Goal: Transaction & Acquisition: Book appointment/travel/reservation

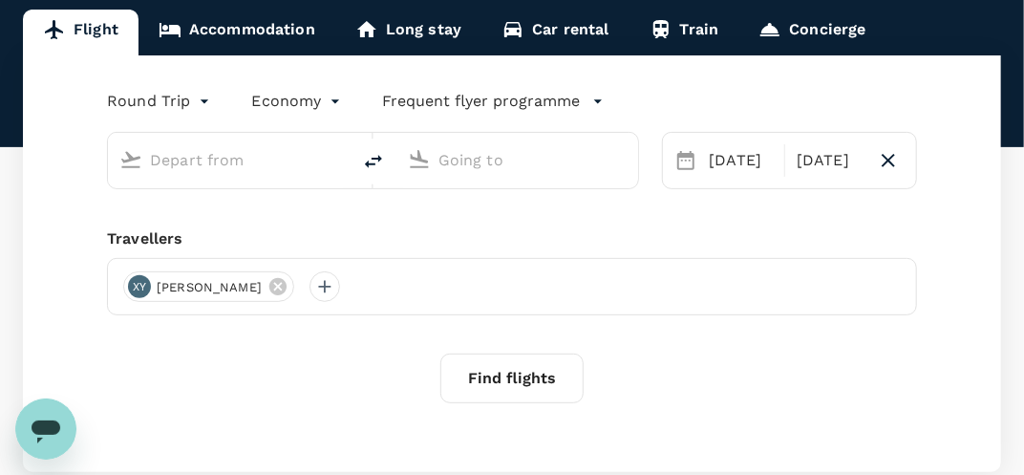
type input "Singapore Changi (SIN)"
type input "Kuala Lumpur Intl (KUL)"
type input "Singapore Changi (SIN)"
type input "Kuala Lumpur Intl (KUL)"
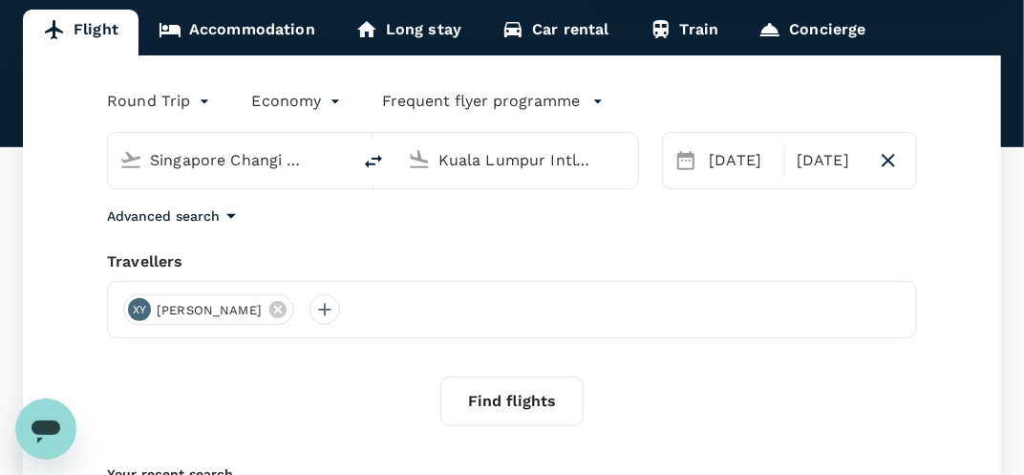
click at [273, 37] on link "Accommodation" at bounding box center [237, 33] width 197 height 46
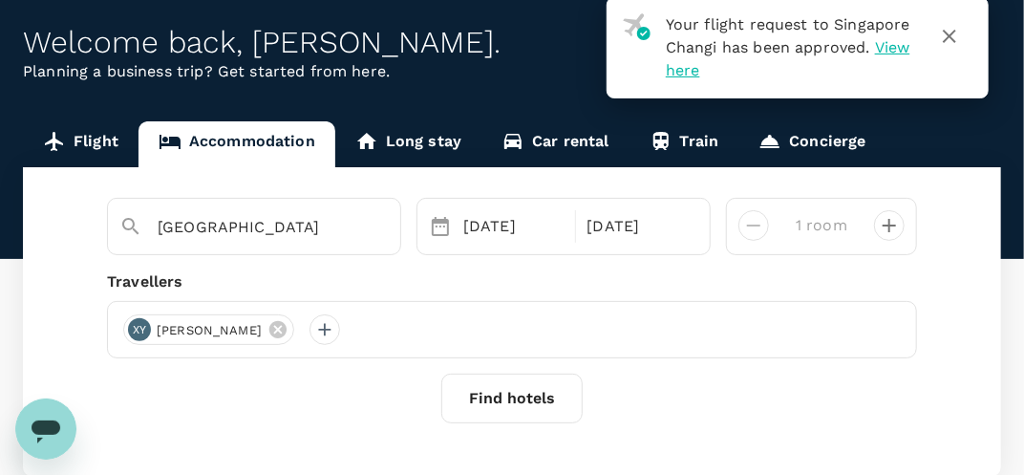
scroll to position [191, 0]
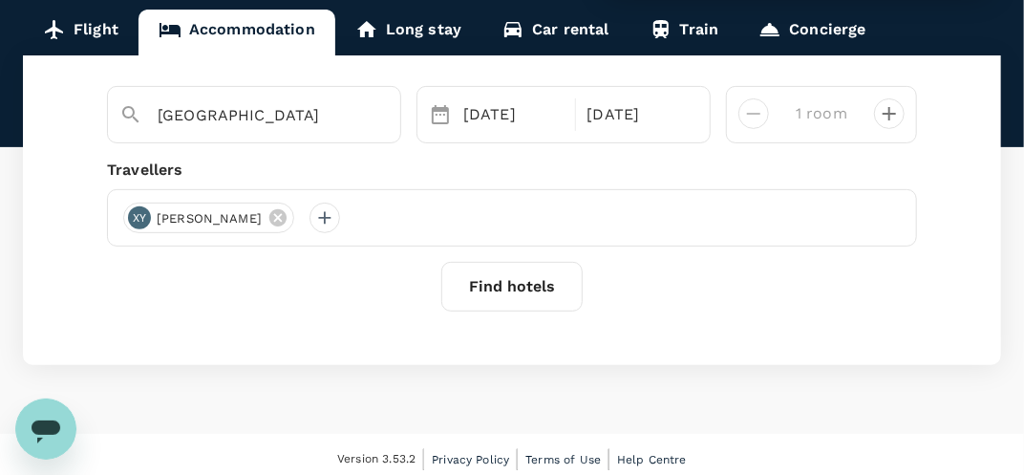
click at [478, 278] on button "Find hotels" at bounding box center [512, 287] width 141 height 50
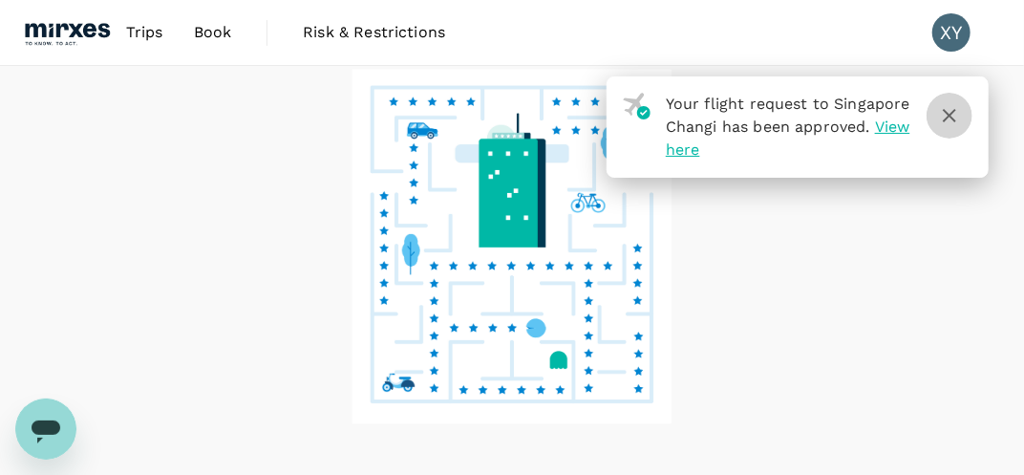
click at [962, 114] on button "button" at bounding box center [950, 116] width 46 height 46
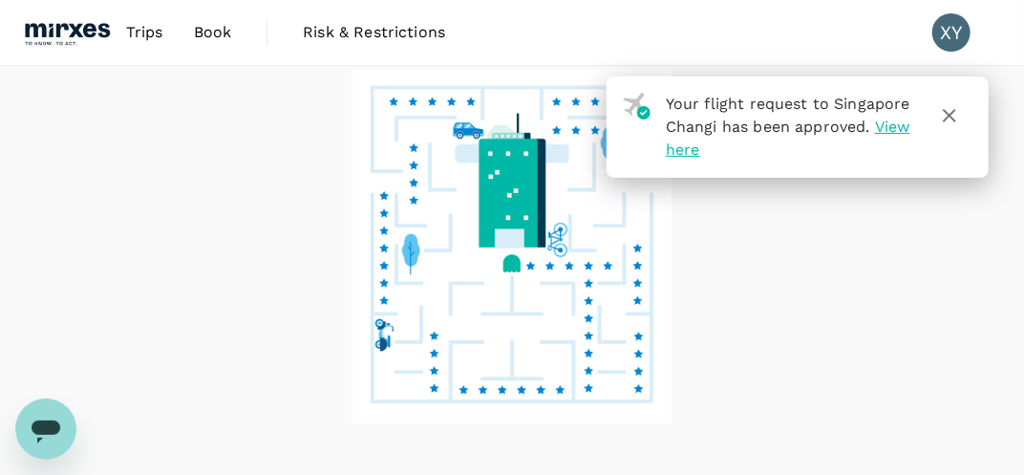
click at [957, 122] on icon "button" at bounding box center [949, 115] width 23 height 23
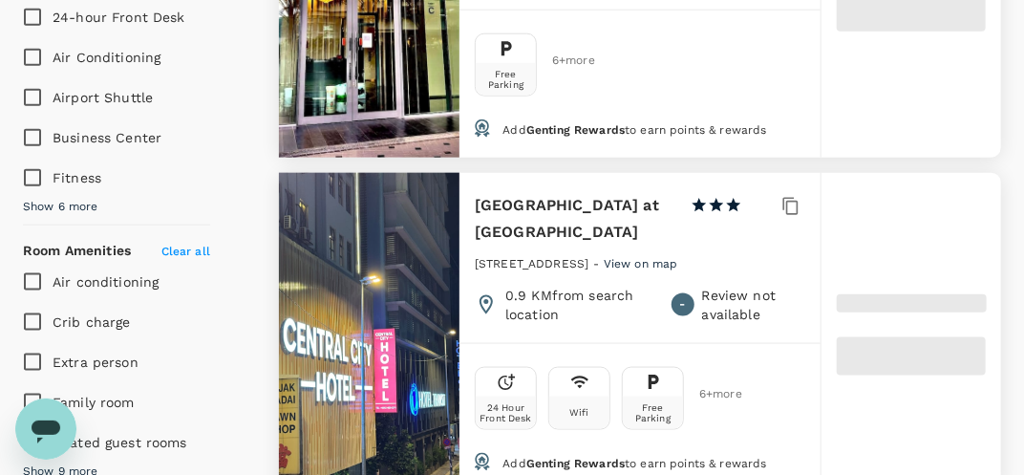
click at [472, 374] on div "24 Hour Front Desk Wifi Free Parking 6 + more" at bounding box center [640, 398] width 361 height 110
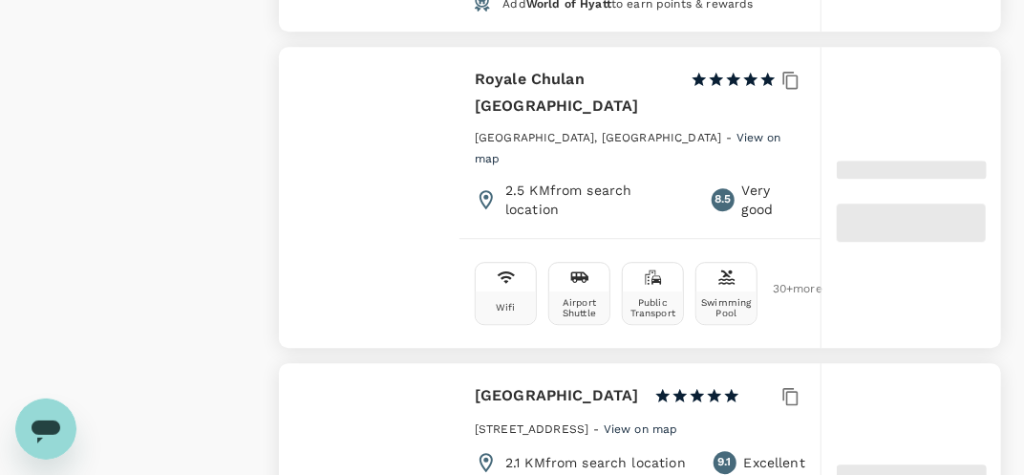
scroll to position [4778, 0]
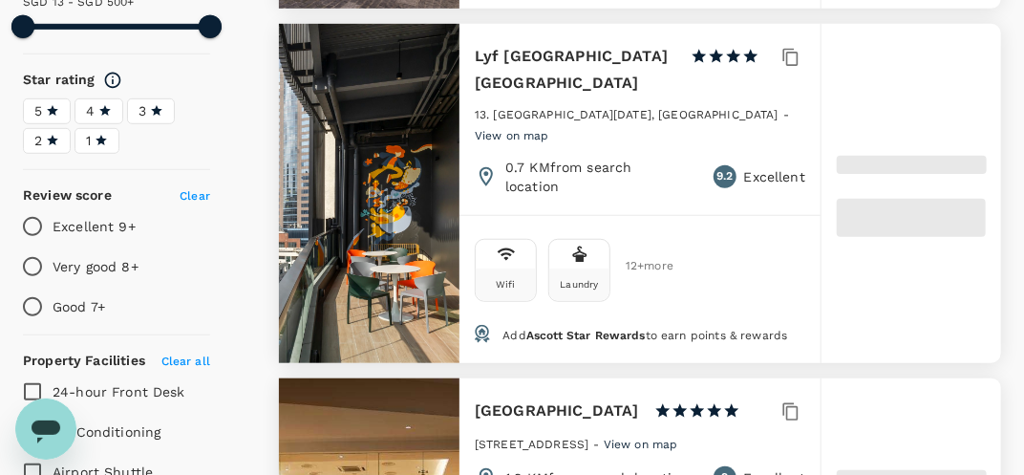
type input "499.19"
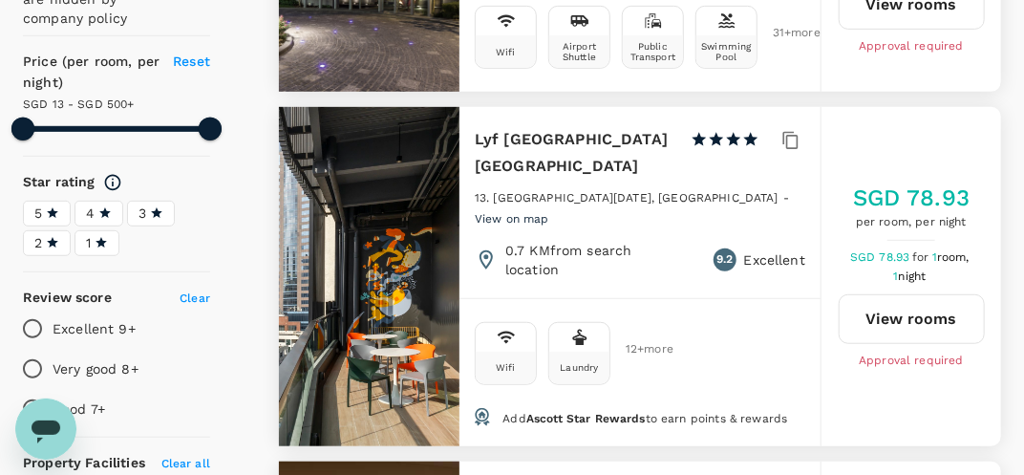
scroll to position [0, 0]
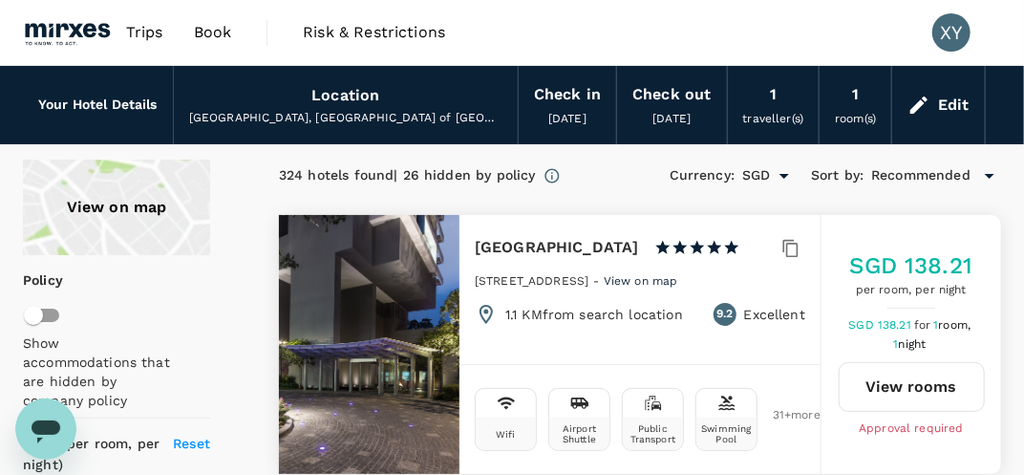
click at [347, 117] on div "Kuala Lumpur, Federal Territory of Kuala Lumpur, Malaysia" at bounding box center [345, 118] width 313 height 19
click at [353, 94] on div "Location" at bounding box center [346, 95] width 68 height 27
click at [944, 107] on div "Edit" at bounding box center [954, 105] width 32 height 27
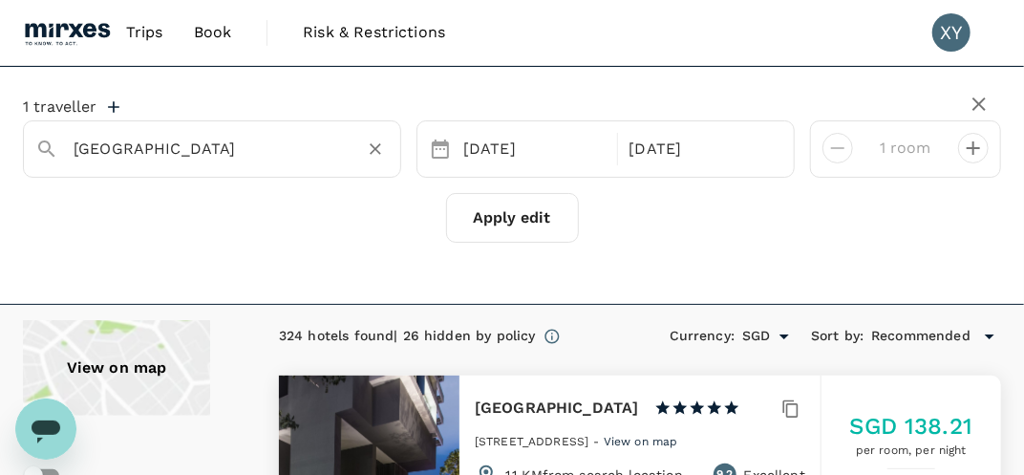
click at [215, 144] on input "Kuala Lumpur" at bounding box center [205, 149] width 262 height 30
click at [379, 147] on icon "Clear" at bounding box center [375, 149] width 19 height 19
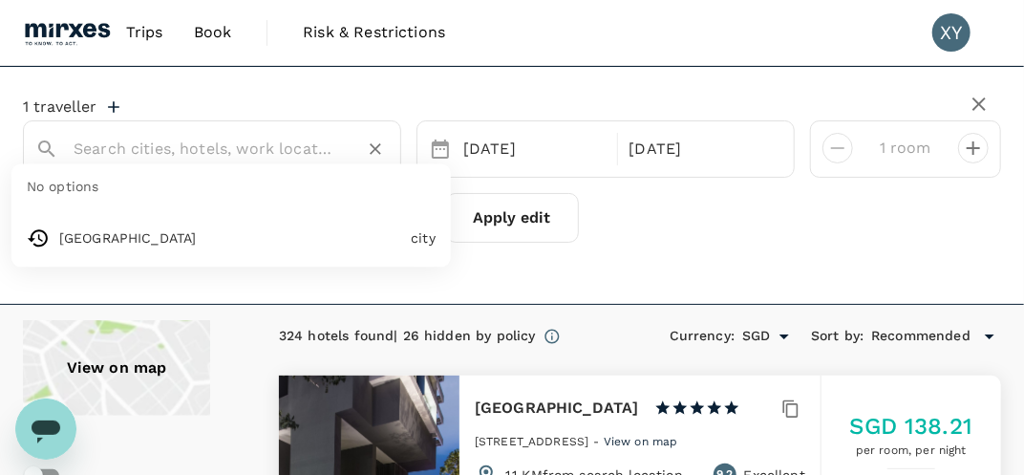
click at [265, 142] on input "text" at bounding box center [205, 149] width 262 height 30
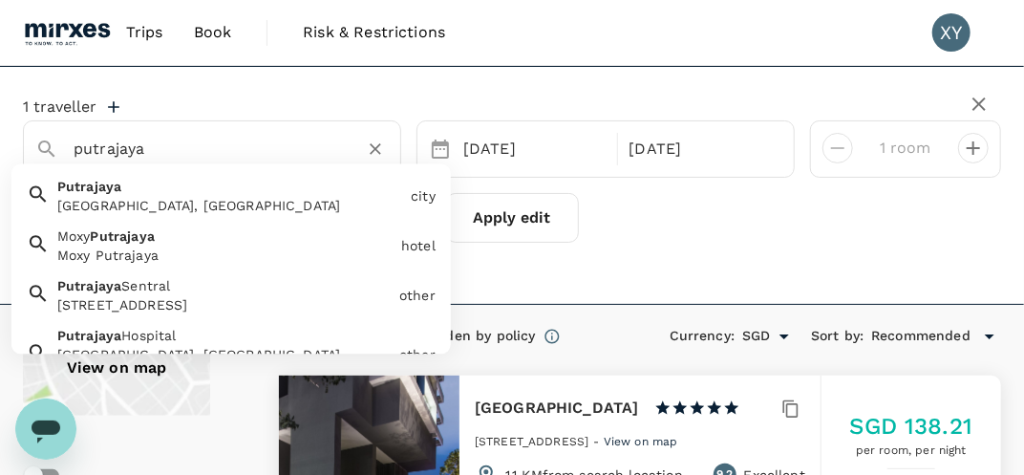
click at [224, 212] on div "Putrajaya, Malaysia" at bounding box center [230, 205] width 346 height 19
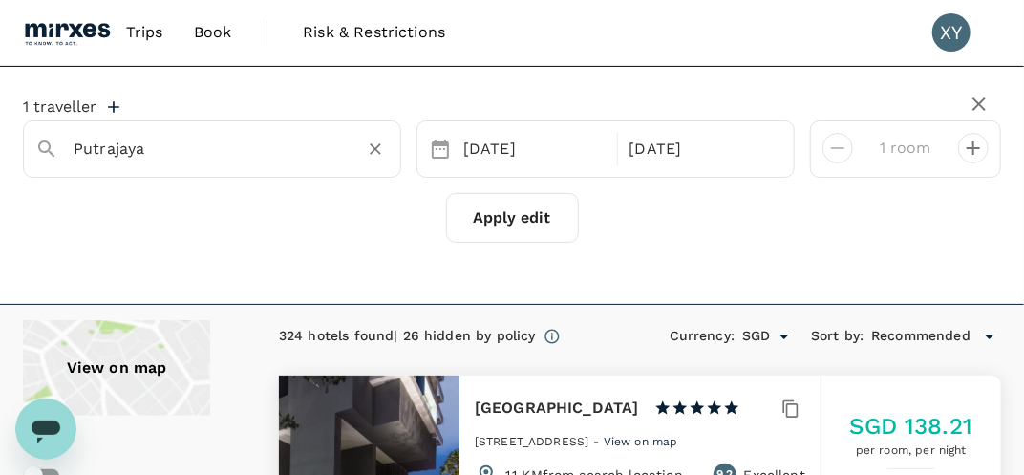
type input "Putrajaya"
click at [481, 189] on div "1 traveller Putrajaya 15 Oct 16 Oct 1 room Apply edit" at bounding box center [512, 169] width 979 height 145
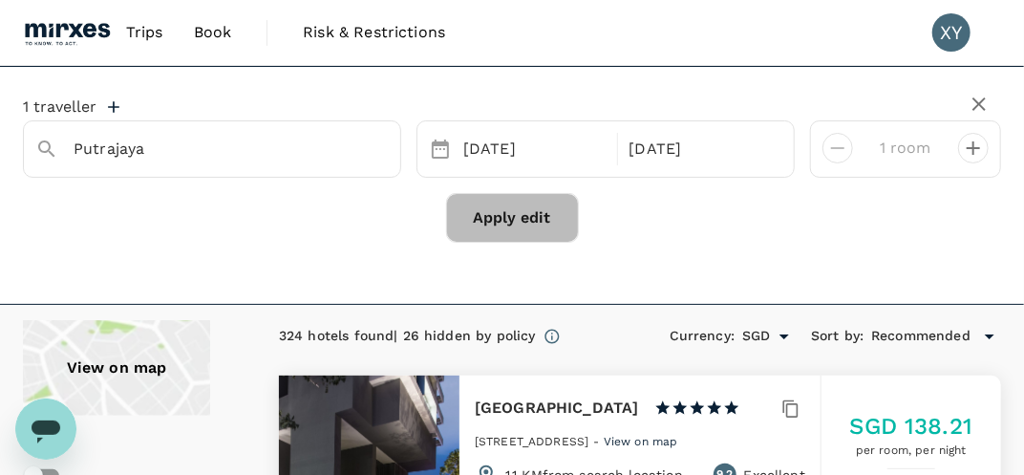
click at [485, 205] on button "Apply edit" at bounding box center [512, 218] width 133 height 50
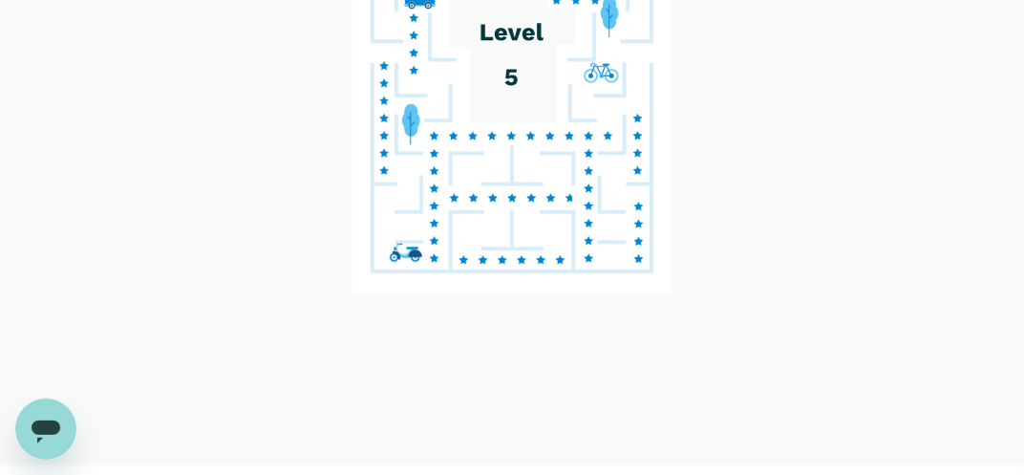
scroll to position [147, 0]
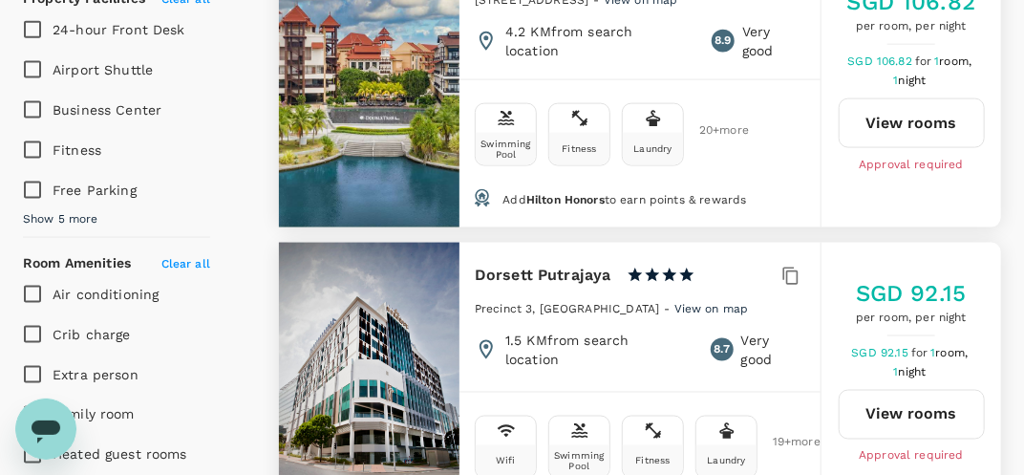
type input "247.85"
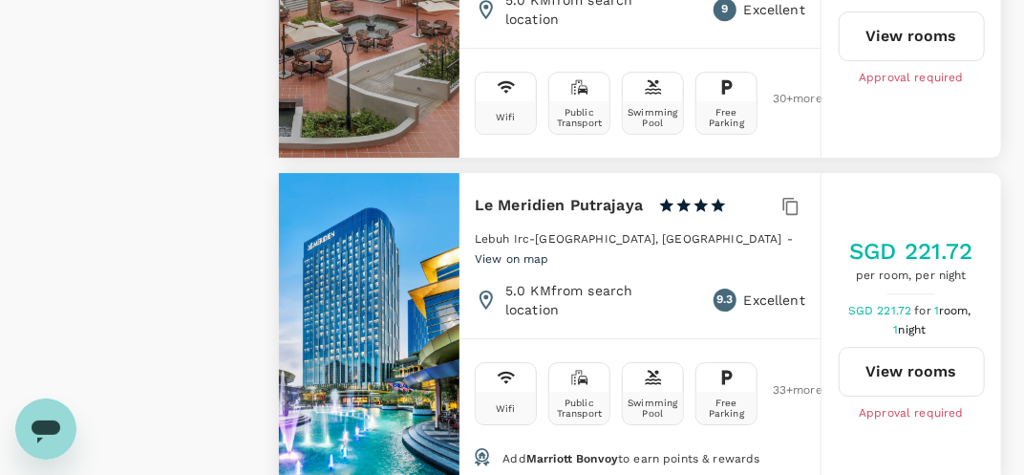
scroll to position [2359, 0]
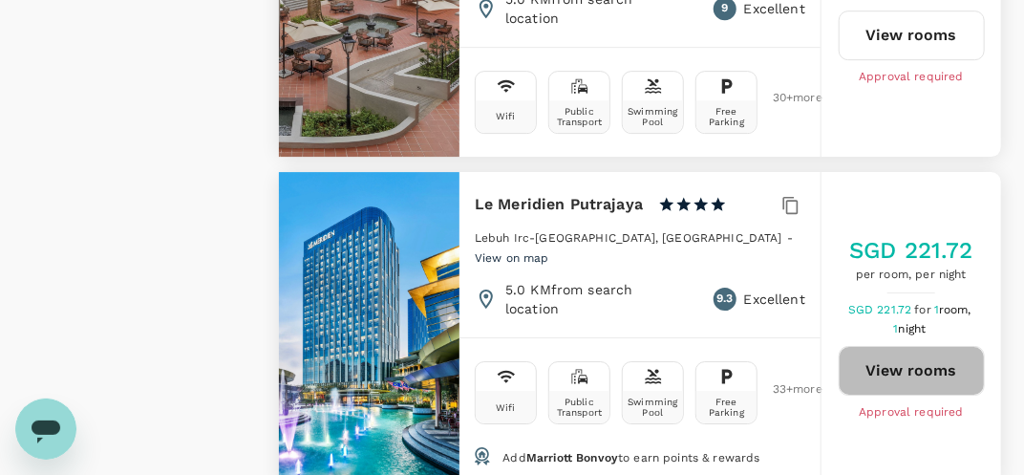
click at [960, 346] on button "View rooms" at bounding box center [912, 371] width 146 height 50
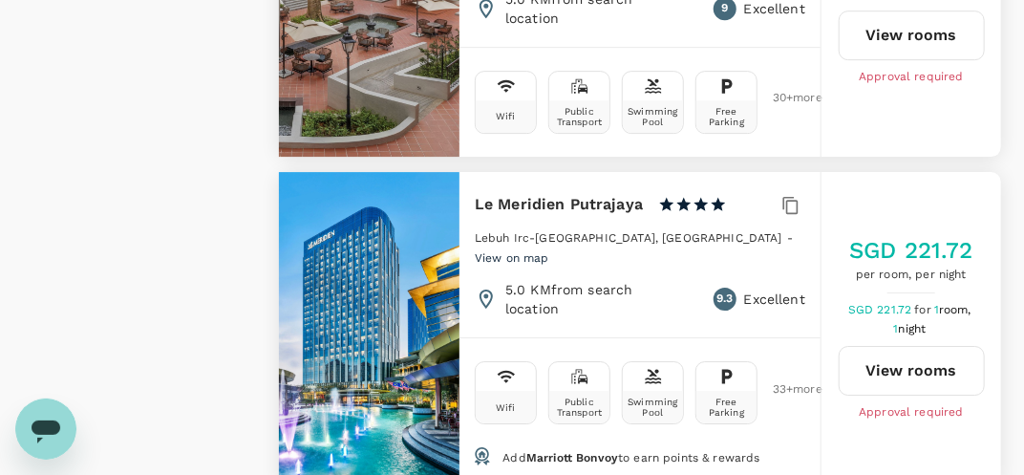
click at [817, 440] on div "Add Marriott Bonvoy to earn points & rewards" at bounding box center [636, 463] width 369 height 46
click at [879, 346] on button "View rooms" at bounding box center [912, 371] width 146 height 50
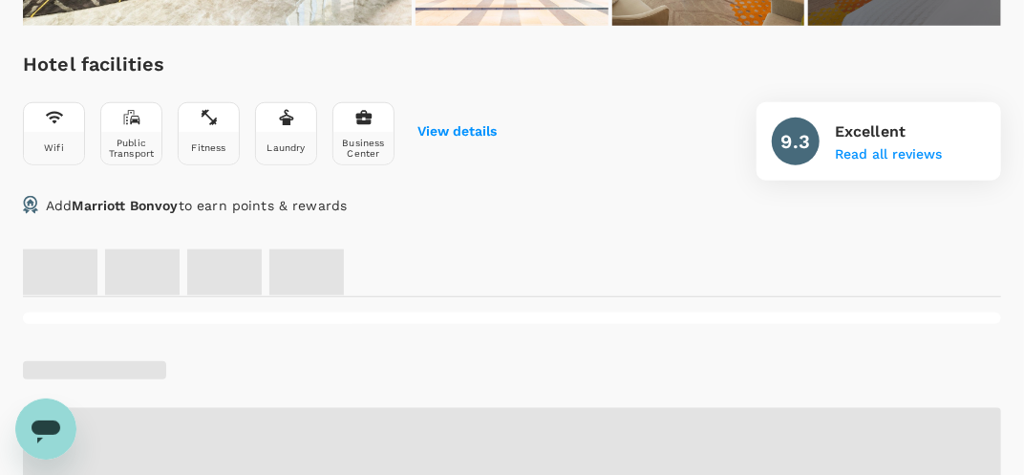
scroll to position [477, 0]
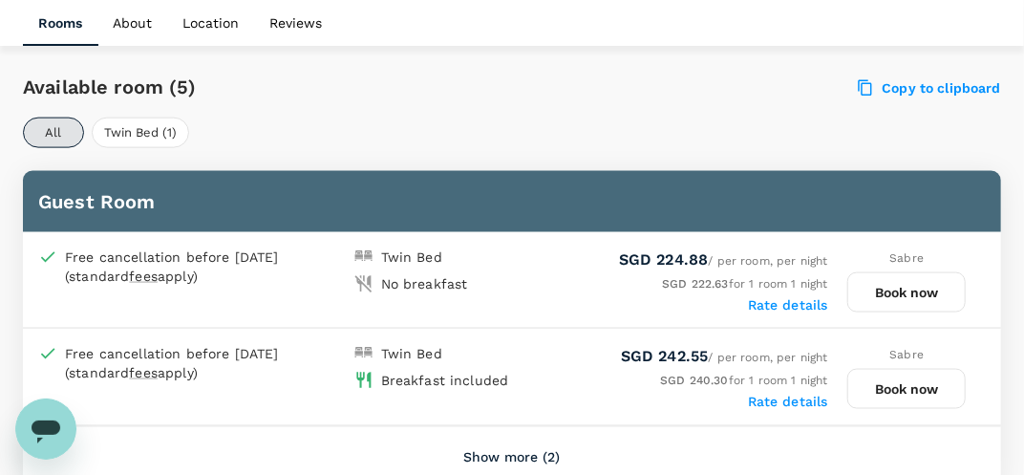
scroll to position [1050, 0]
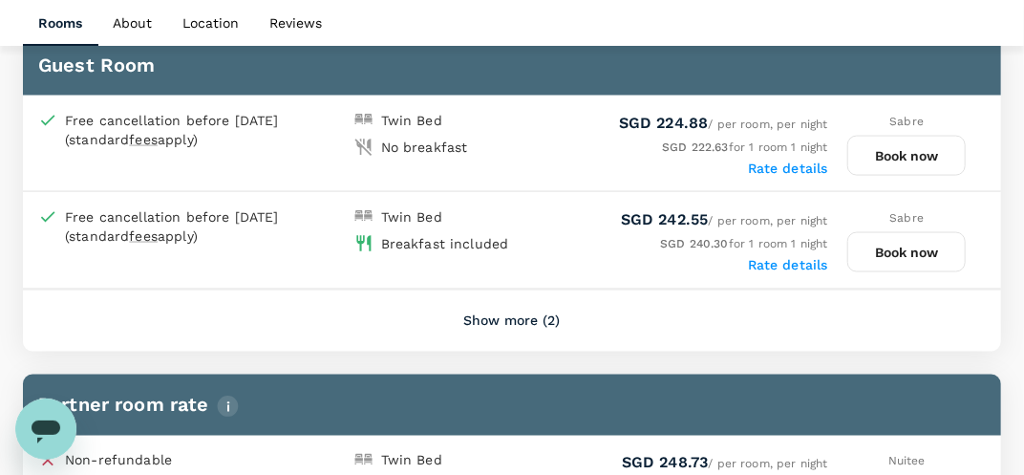
click at [923, 244] on button "Book now" at bounding box center [907, 252] width 119 height 40
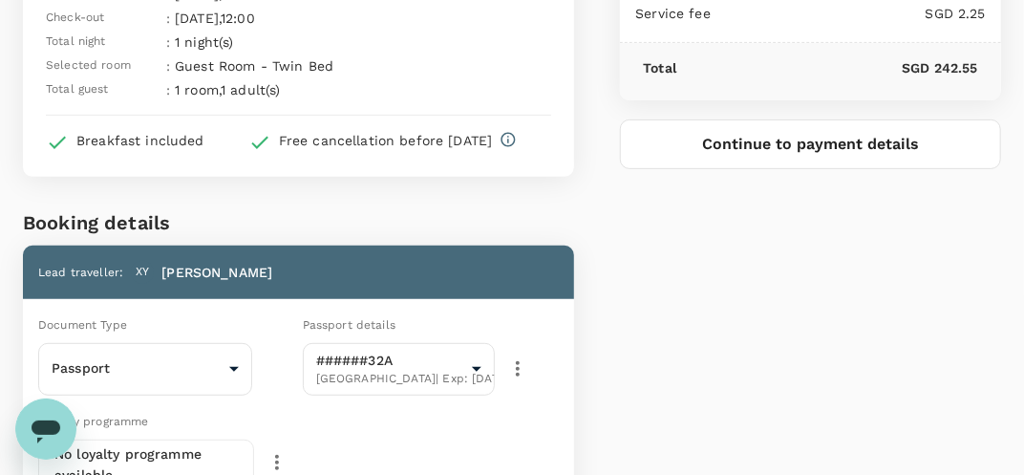
scroll to position [477, 0]
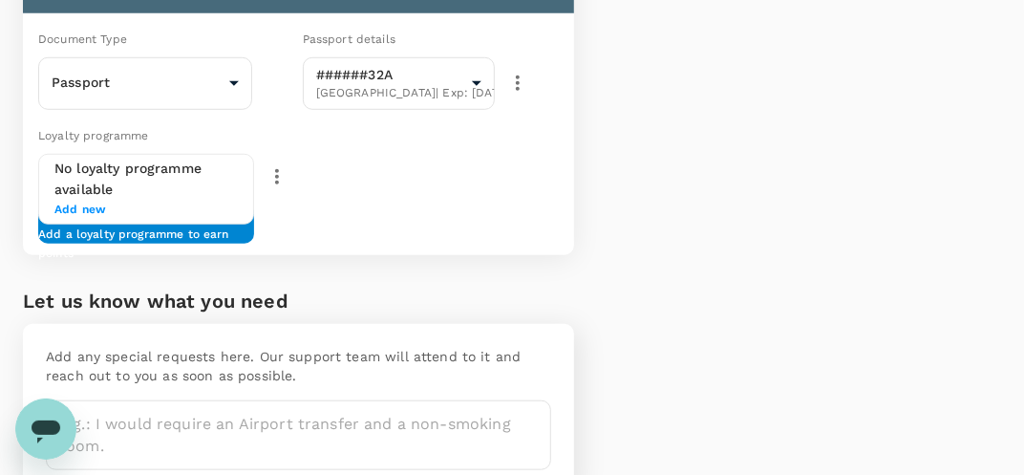
click at [99, 206] on span "Add new" at bounding box center [145, 210] width 183 height 19
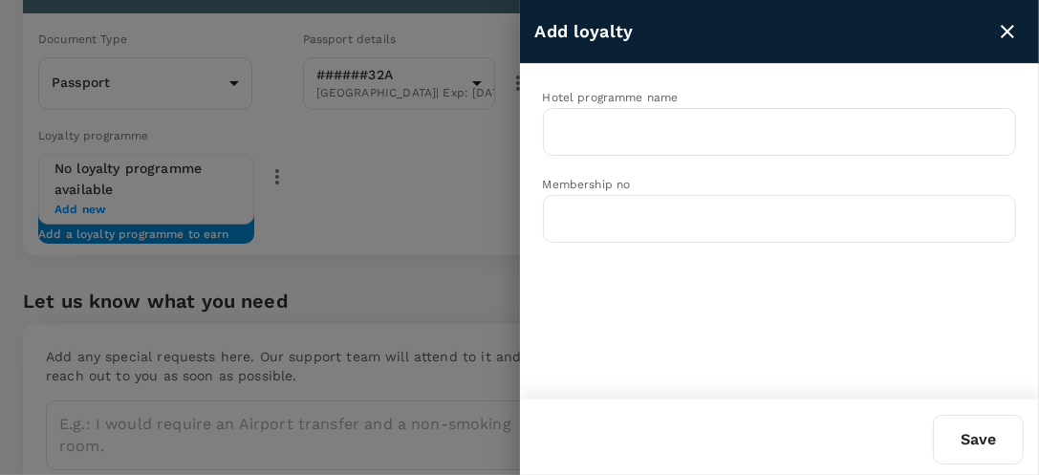
click at [1006, 43] on button "close" at bounding box center [1007, 31] width 32 height 32
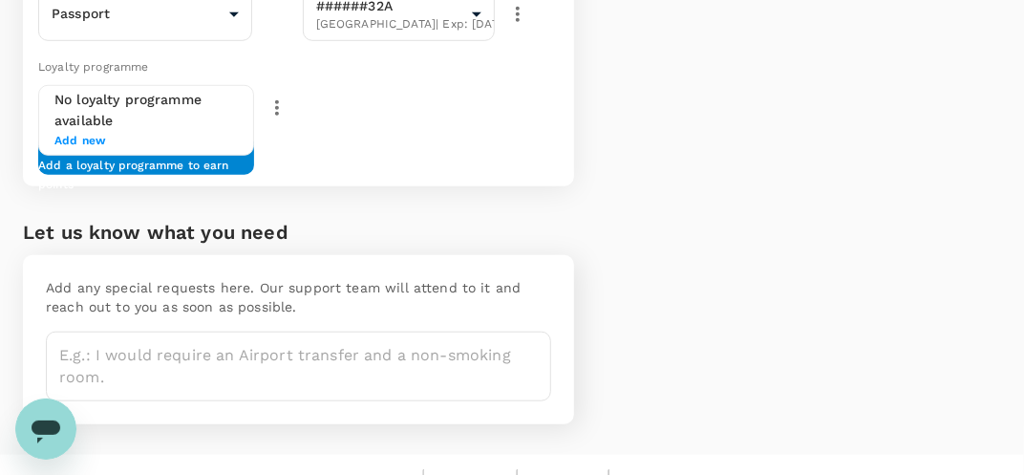
scroll to position [572, 0]
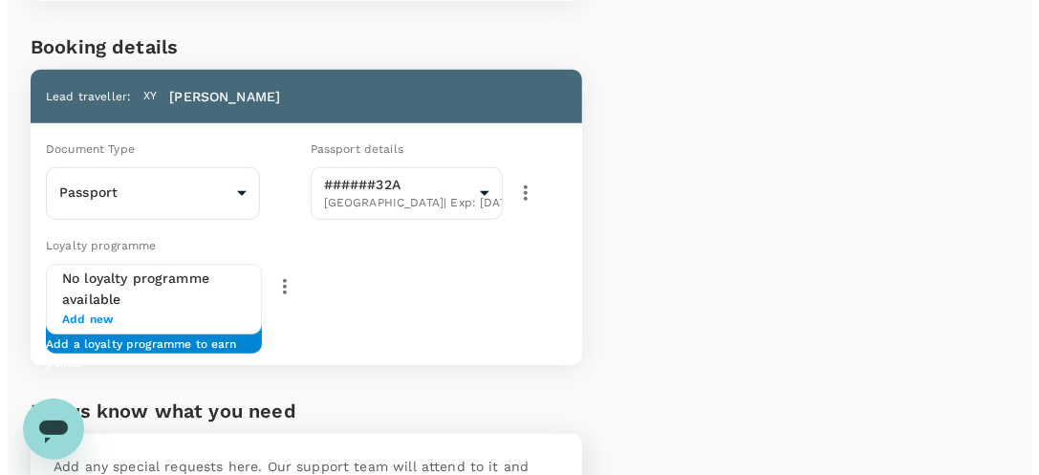
scroll to position [95, 0]
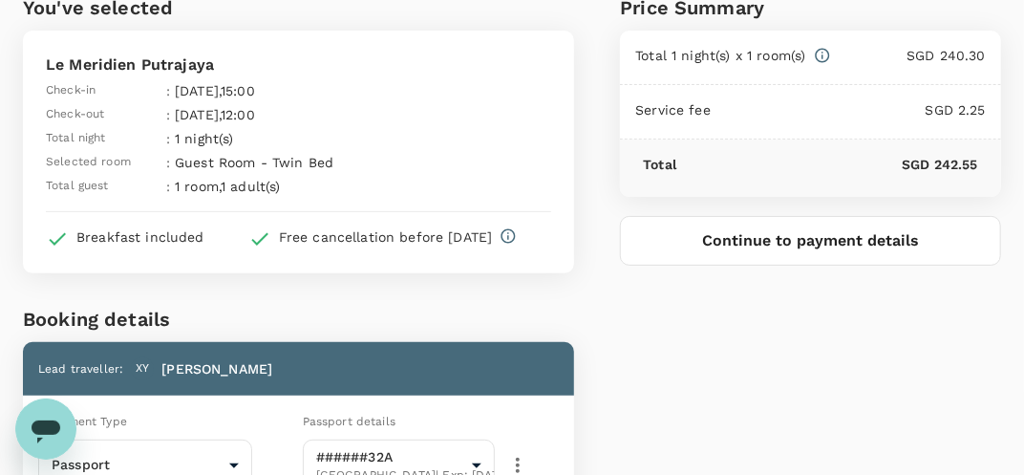
click at [837, 321] on div "Price Summary Total 1 night(s) x 1 room(s) SGD 240.30 Service fee SGD 2.25 Tota…" at bounding box center [787, 425] width 427 height 959
click at [813, 234] on button "Continue to payment details" at bounding box center [810, 241] width 381 height 50
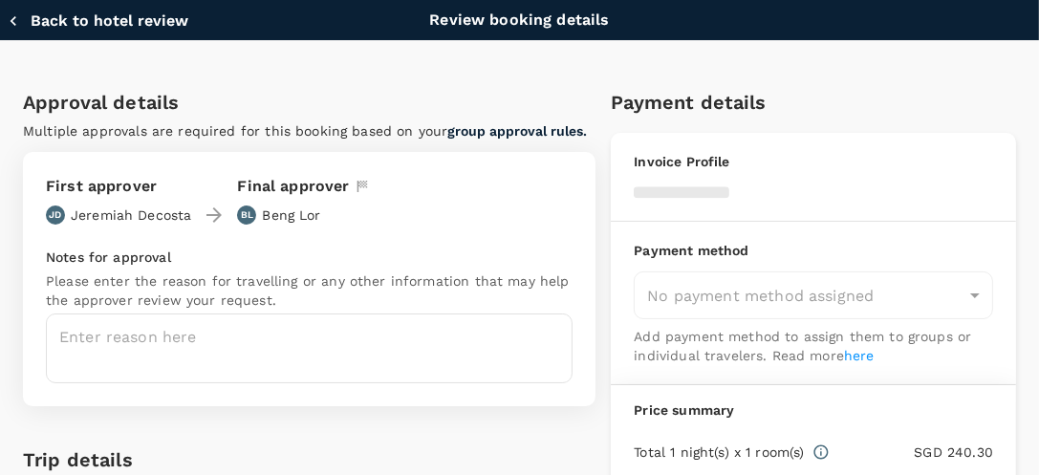
type input "9fbbbe2b-f4ca-495e-a82e-e84c83b30aa5"
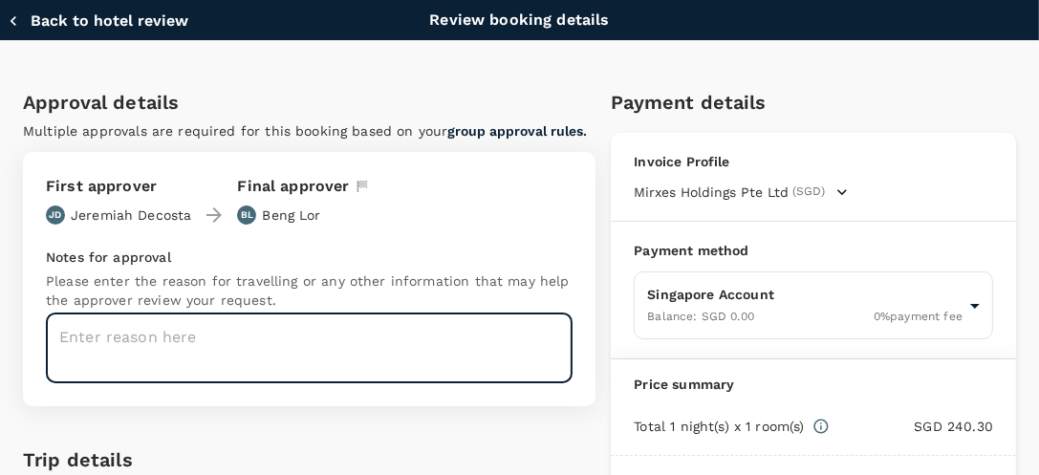
click at [261, 369] on textarea at bounding box center [309, 348] width 527 height 70
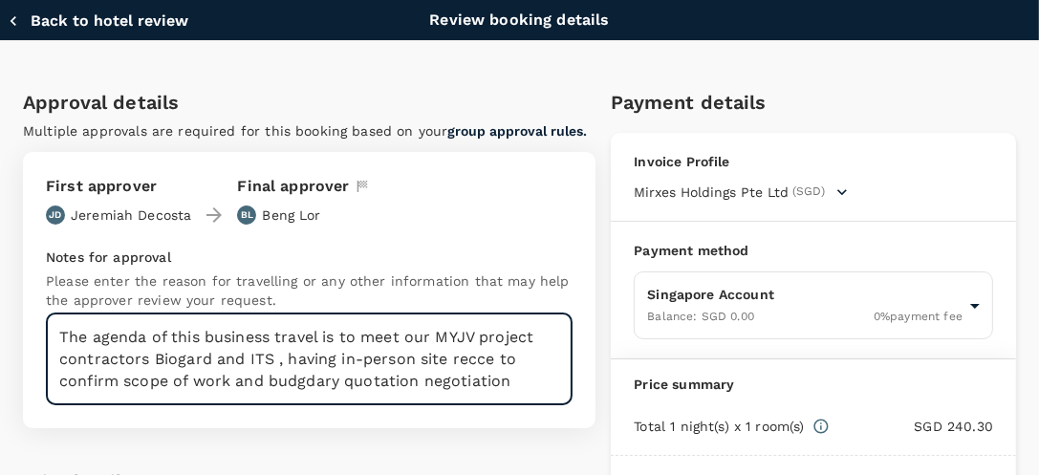
drag, startPoint x: 313, startPoint y: 378, endPoint x: 375, endPoint y: 351, distance: 67.1
click at [375, 351] on textarea "The agenda of this business travel is to meet our MYJV project contractors Biog…" at bounding box center [309, 359] width 527 height 92
click at [289, 380] on textarea "The agenda of this business travel is to meet our MYJV project contractors Biog…" at bounding box center [309, 359] width 527 height 92
click at [430, 337] on textarea "The agenda of this business travel is to meet our MYJV project contractors Biog…" at bounding box center [309, 359] width 527 height 92
click at [510, 367] on textarea "The agenda of this business travel is to meet our MYJV project contractors Biog…" at bounding box center [309, 359] width 527 height 92
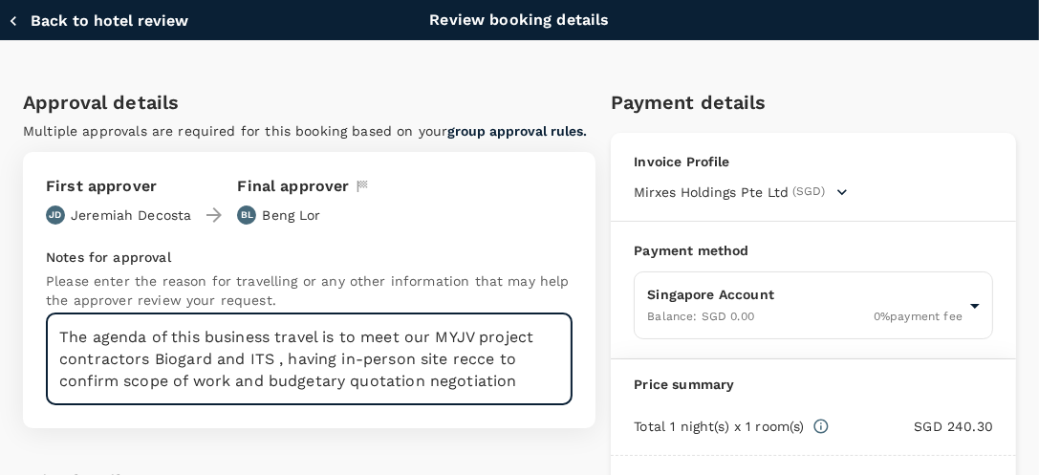
click at [521, 392] on textarea "The agenda of this business travel is to meet our MYJV project contractors Biog…" at bounding box center [309, 359] width 527 height 92
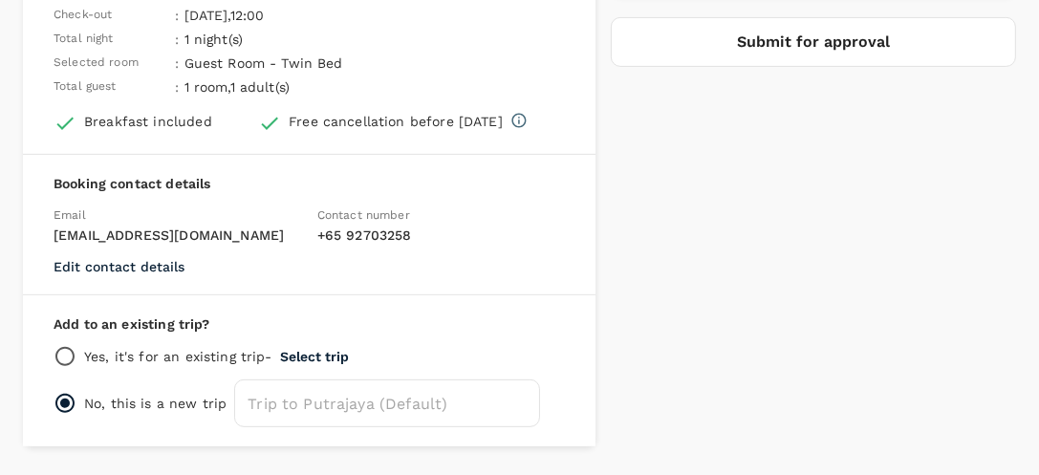
scroll to position [477, 0]
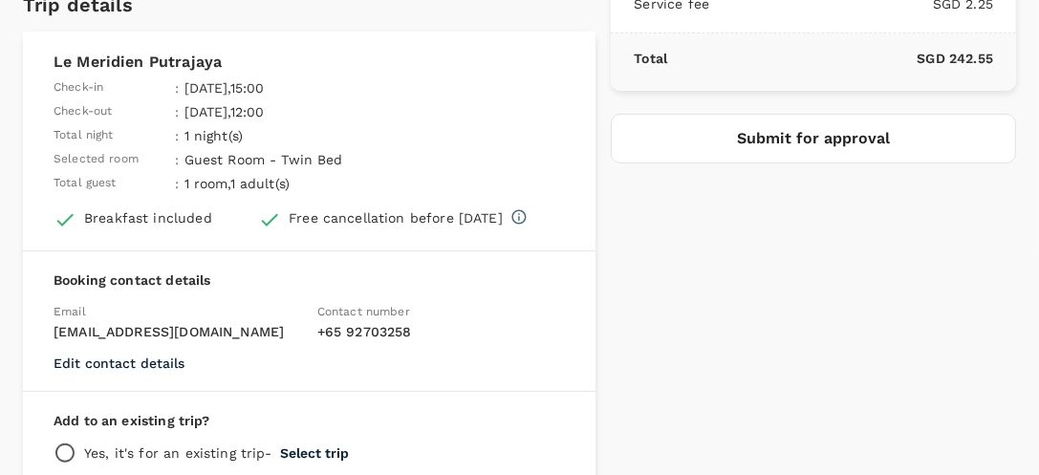
type textarea "The agenda of this business travel is to meet our MYJV project contractors Biog…"
click at [789, 142] on button "Submit for approval" at bounding box center [813, 139] width 405 height 50
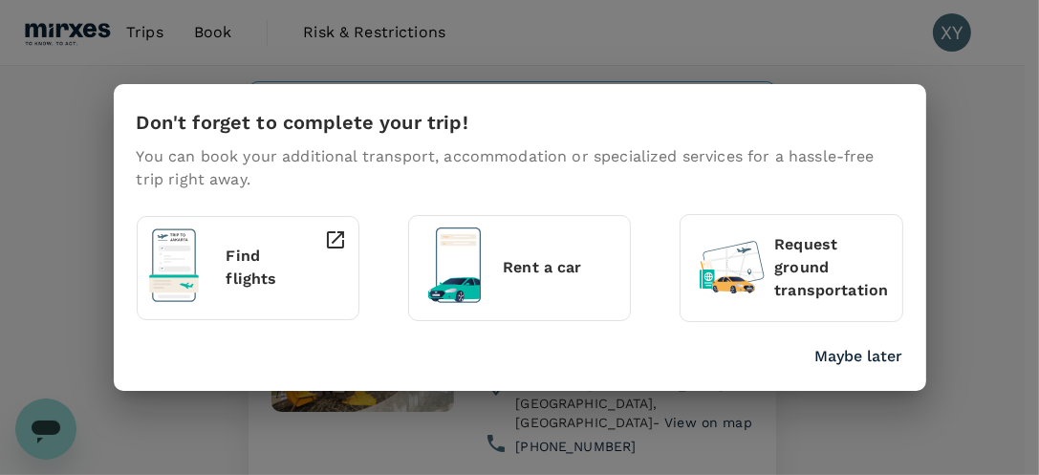
click at [839, 361] on p "Maybe later" at bounding box center [859, 356] width 88 height 23
